Goal: Check status

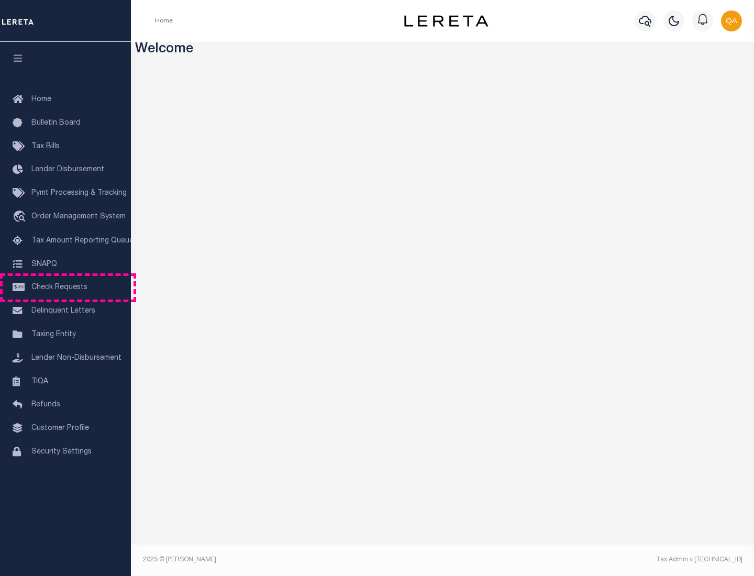
click at [65, 288] on span "Check Requests" at bounding box center [59, 287] width 56 height 7
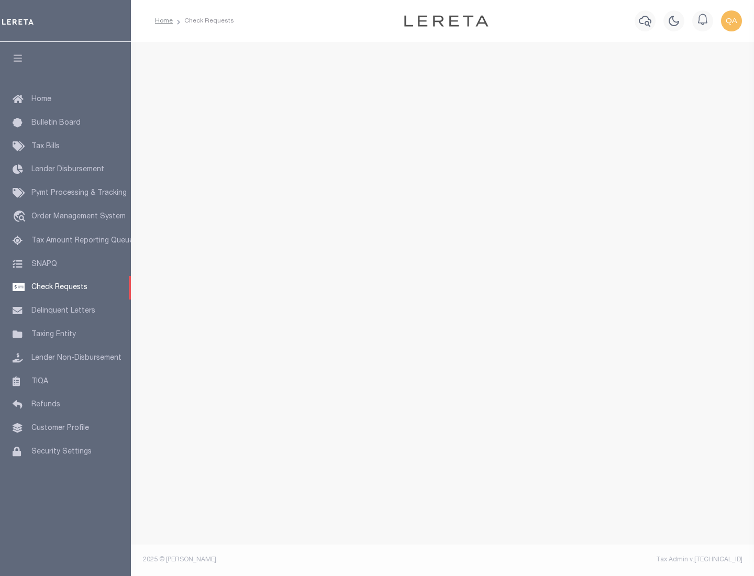
select select "50"
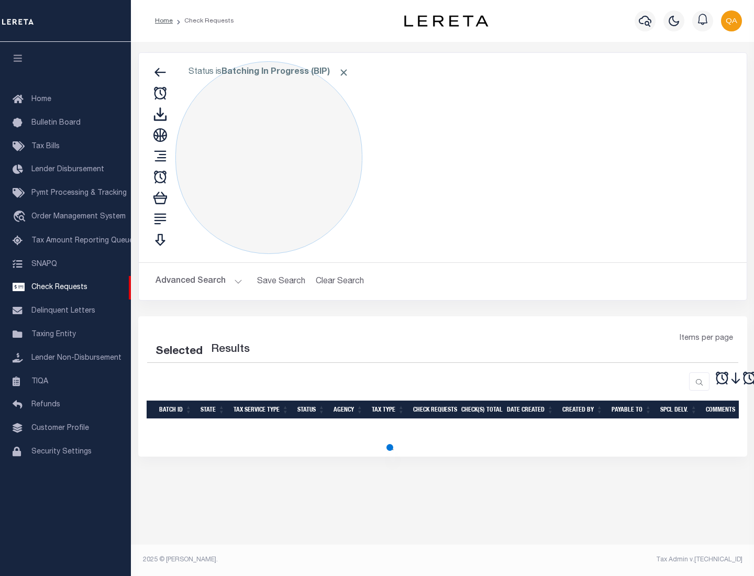
select select "50"
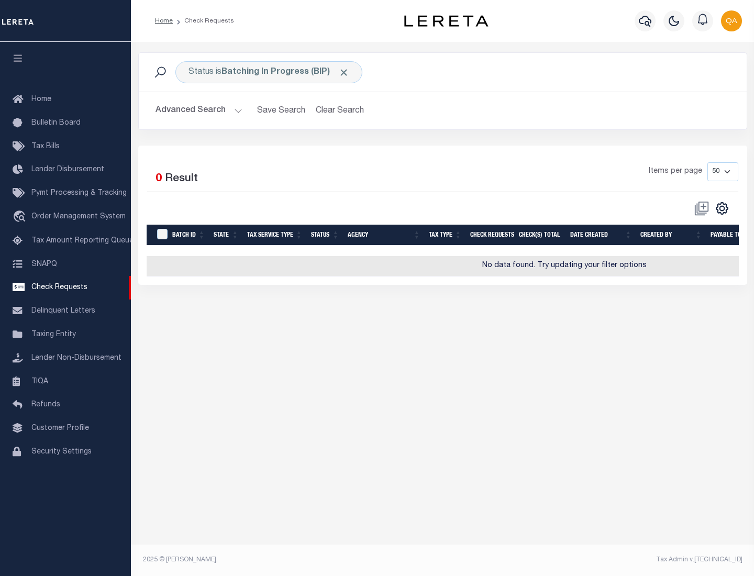
click at [344, 72] on span "Click to Remove" at bounding box center [343, 72] width 11 height 11
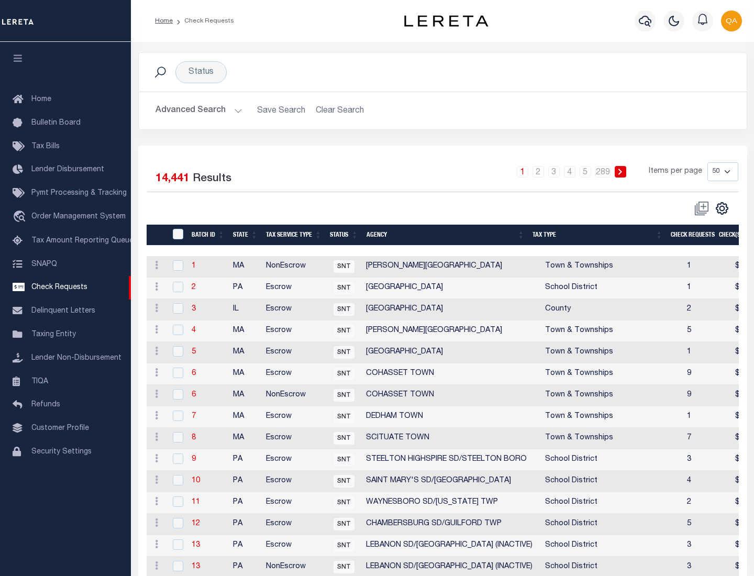
scroll to position [505, 0]
